Goal: Information Seeking & Learning: Check status

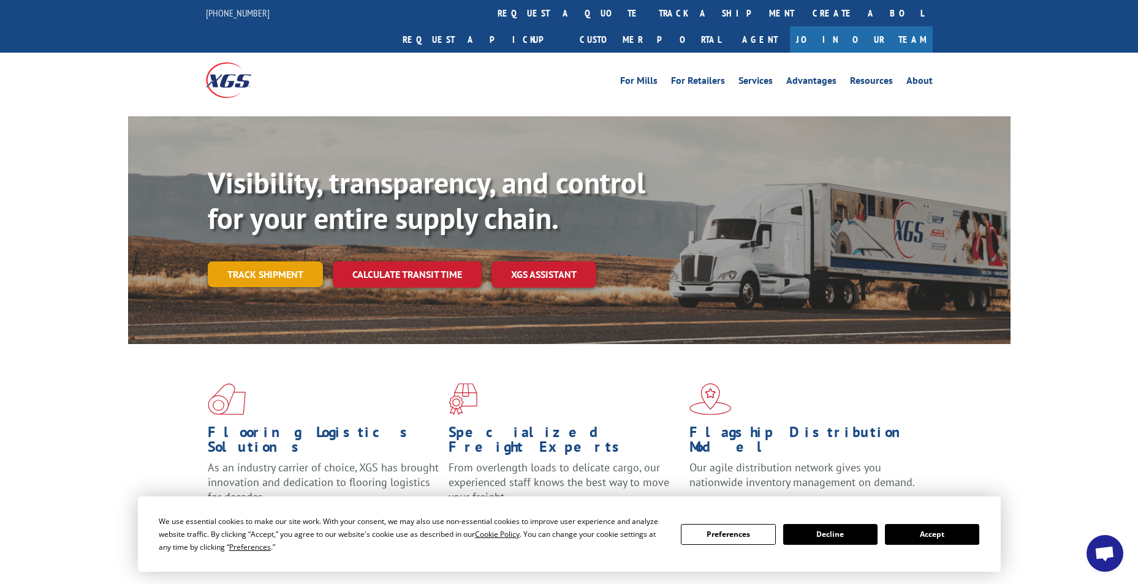
click at [289, 262] on link "Track shipment" at bounding box center [265, 275] width 115 height 26
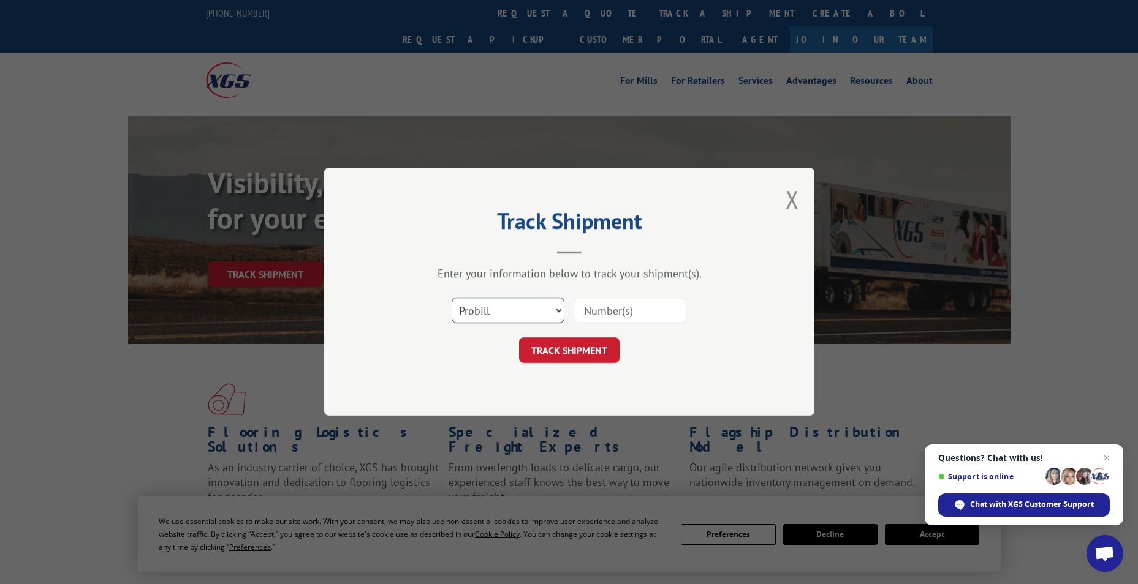
click at [560, 311] on select "Select category... Probill BOL PO" at bounding box center [507, 311] width 113 height 26
select select "bol"
click at [451, 298] on select "Select category... Probill BOL PO" at bounding box center [507, 311] width 113 height 26
click at [595, 309] on input at bounding box center [629, 311] width 113 height 26
paste input "530-6755"
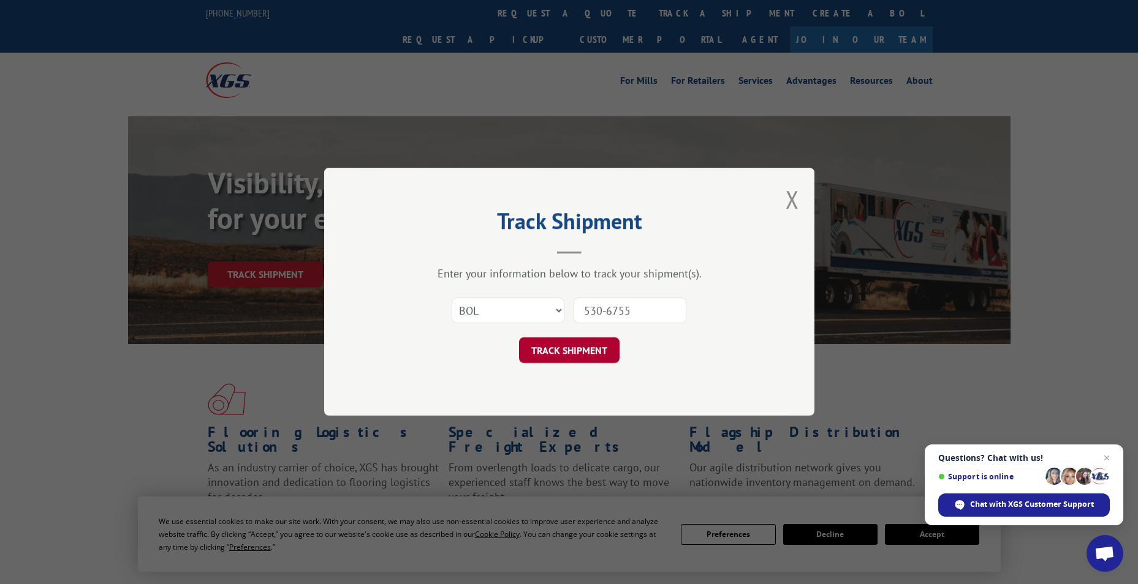
type input "530-6755"
click at [560, 359] on button "TRACK SHIPMENT" at bounding box center [569, 351] width 100 height 26
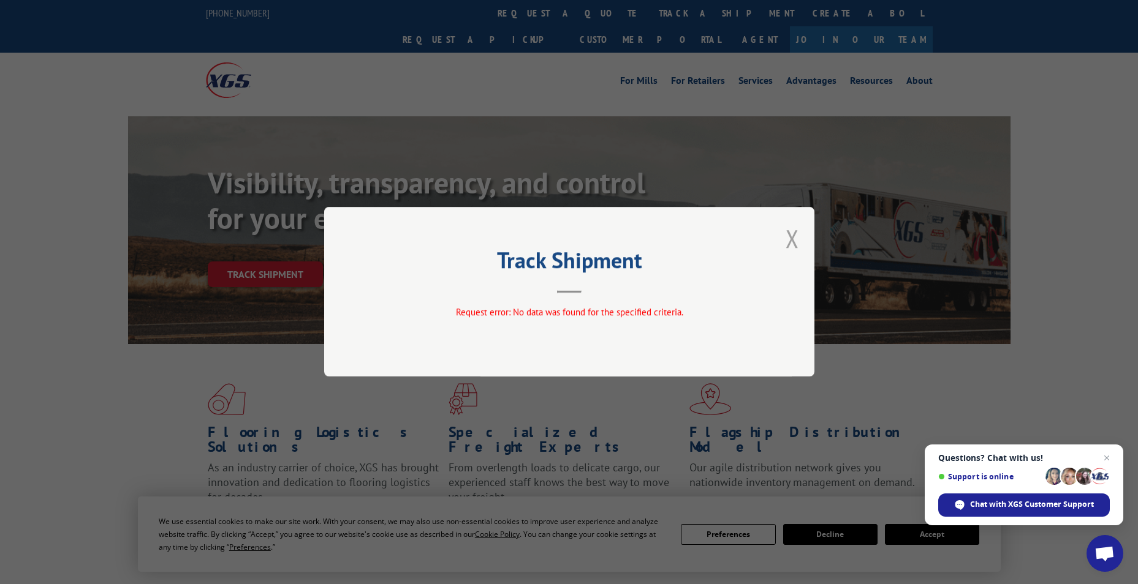
click at [793, 232] on button "Close modal" at bounding box center [791, 238] width 13 height 32
